Goal: Transaction & Acquisition: Subscribe to service/newsletter

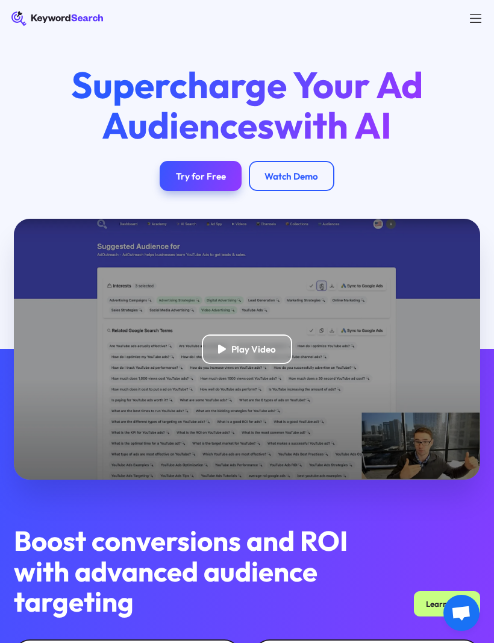
click at [201, 174] on div "Try for Free" at bounding box center [201, 176] width 50 height 11
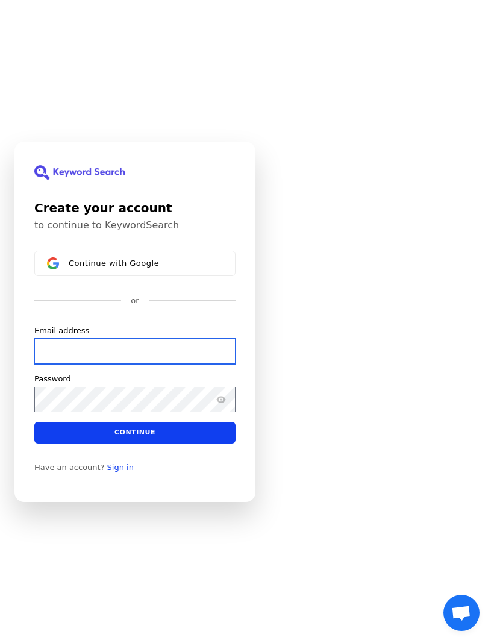
click at [58, 364] on input "Email address" at bounding box center [134, 350] width 201 height 25
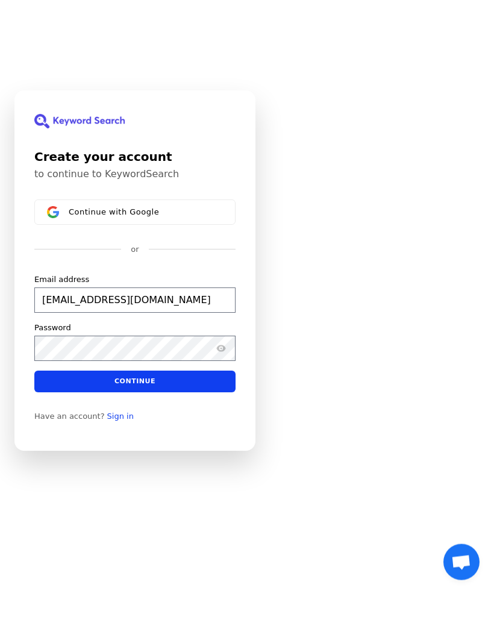
click at [141, 421] on button "Continue" at bounding box center [134, 432] width 201 height 22
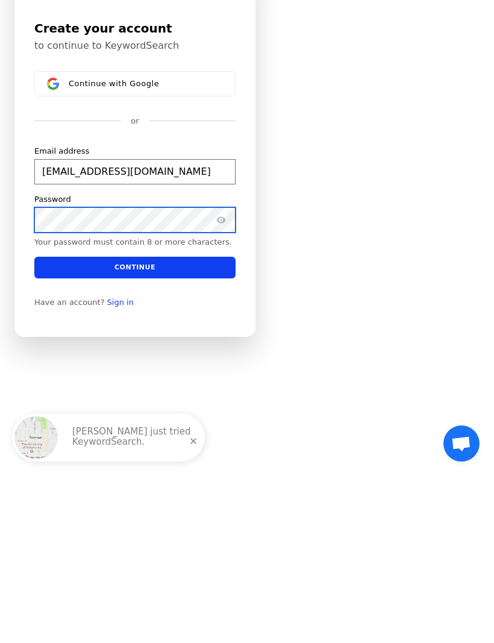
scroll to position [41, 0]
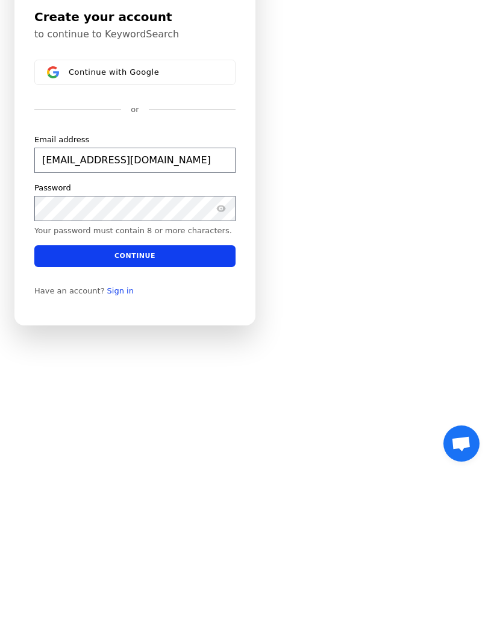
click at [458, 606] on span "Open chat" at bounding box center [462, 614] width 20 height 17
type input "[EMAIL_ADDRESS][DOMAIN_NAME]"
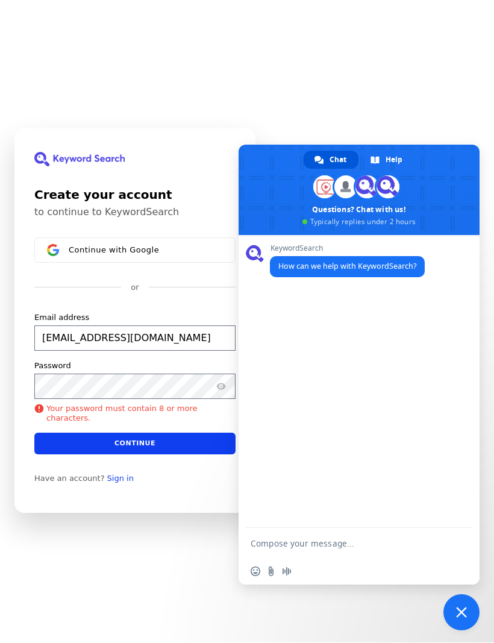
click at [418, 154] on div "Create your account to continue to KeywordSearch Continue with Google or Email …" at bounding box center [247, 320] width 494 height 643
click at [441, 143] on div "Create your account to continue to KeywordSearch Continue with Google or Email …" at bounding box center [247, 320] width 494 height 643
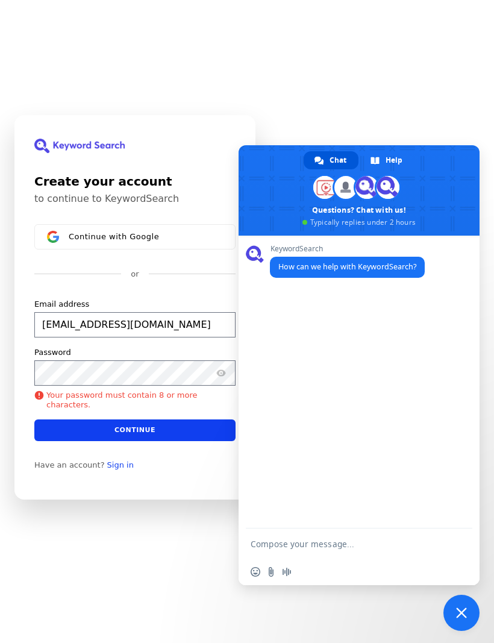
scroll to position [41, 0]
